Goal: Transaction & Acquisition: Purchase product/service

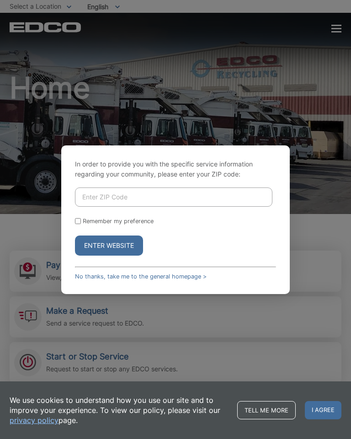
click at [106, 196] on input "Enter ZIP Code" at bounding box center [174, 197] width 198 height 19
type input "92026"
click at [81, 224] on input "Remember my preference" at bounding box center [78, 221] width 6 height 6
checkbox input "true"
click at [124, 248] on button "Enter Website" at bounding box center [109, 246] width 68 height 20
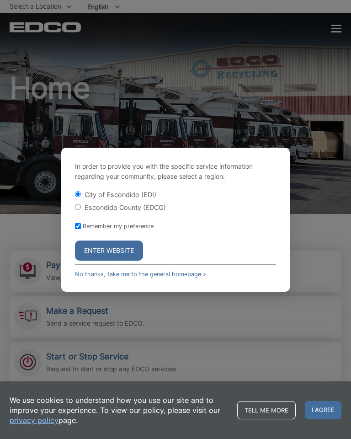
click at [80, 206] on input "Escondido County (EDCO)" at bounding box center [78, 207] width 6 height 6
radio input "true"
click at [116, 255] on button "Enter Website" at bounding box center [109, 251] width 68 height 20
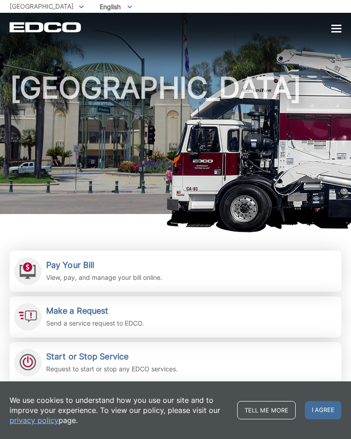
click at [65, 270] on h2 "Pay Your Bill" at bounding box center [104, 265] width 116 height 10
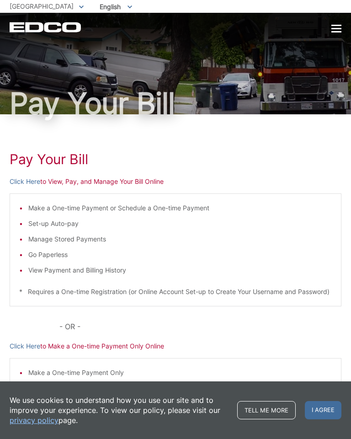
click at [110, 183] on p "Click Here to View, Pay, and Manage Your Bill Online" at bounding box center [176, 182] width 332 height 10
click at [32, 177] on link "Click Here" at bounding box center [25, 182] width 31 height 10
